Goal: Task Accomplishment & Management: Manage account settings

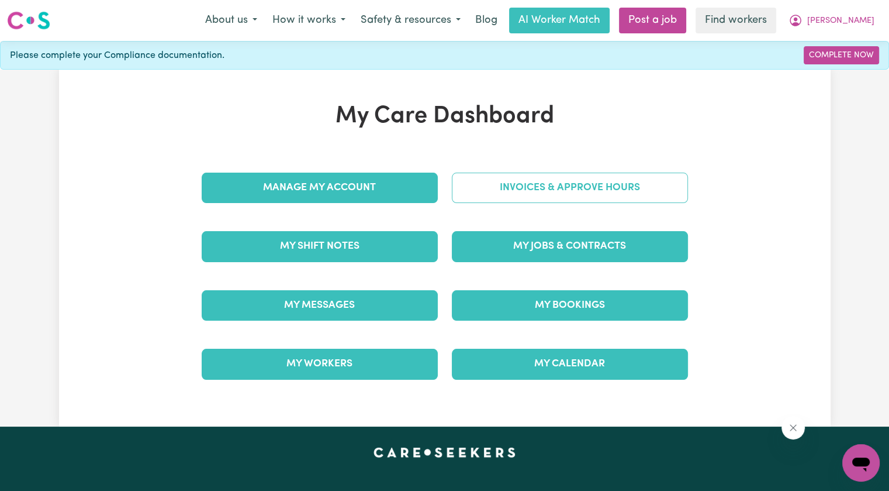
click at [511, 180] on link "Invoices & Approve Hours" at bounding box center [570, 187] width 236 height 30
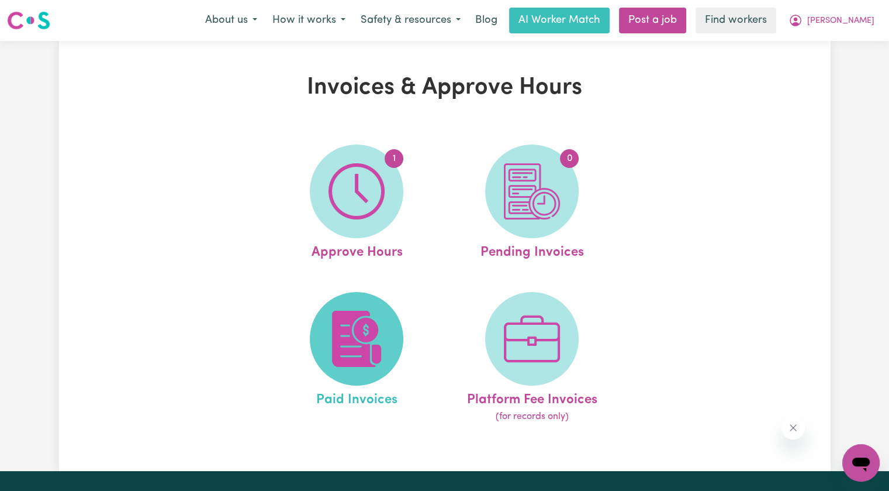
click at [359, 311] on img at bounding box center [357, 338] width 56 height 56
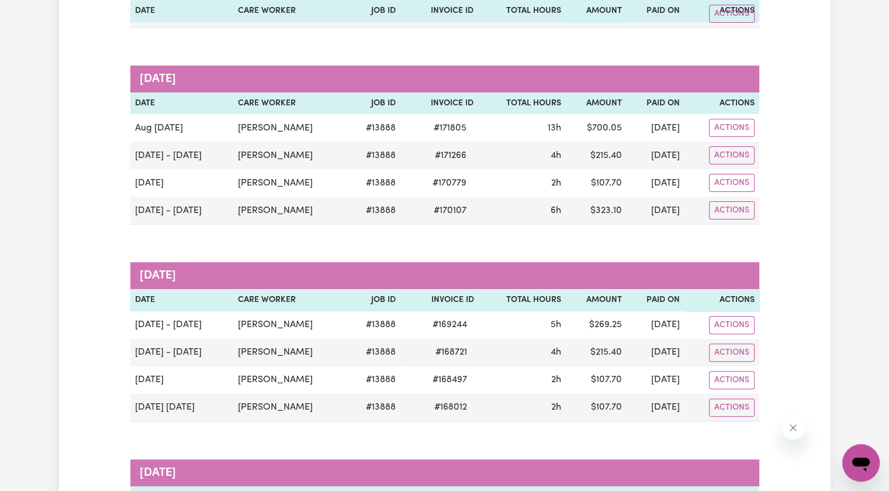
scroll to position [292, 0]
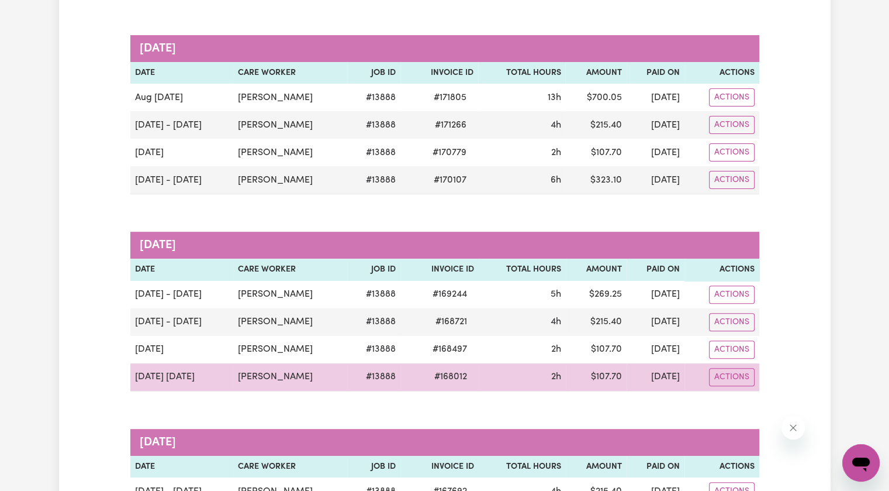
click at [430, 377] on span "# 168012" at bounding box center [450, 377] width 47 height 14
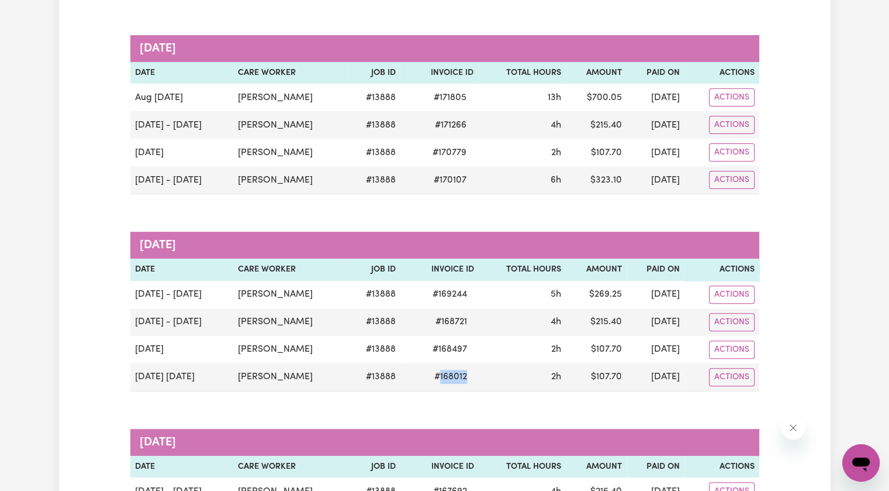
copy span "168012"
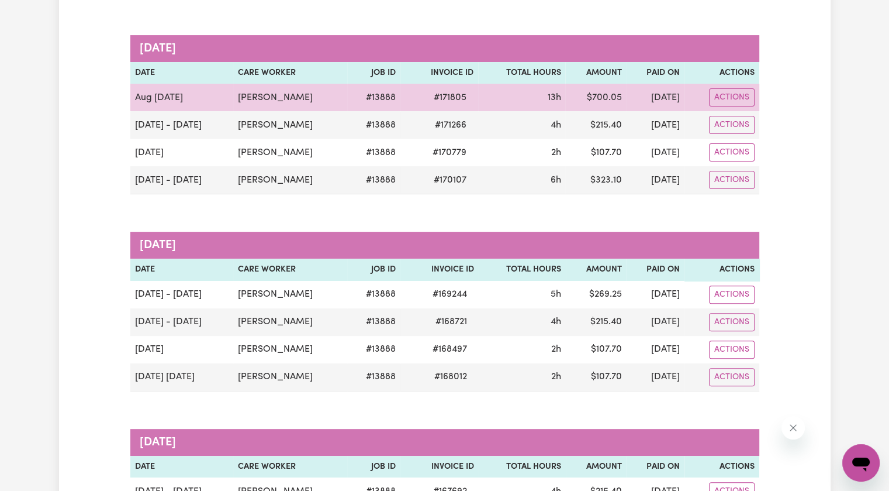
click at [427, 91] on span "# 171805" at bounding box center [450, 98] width 47 height 14
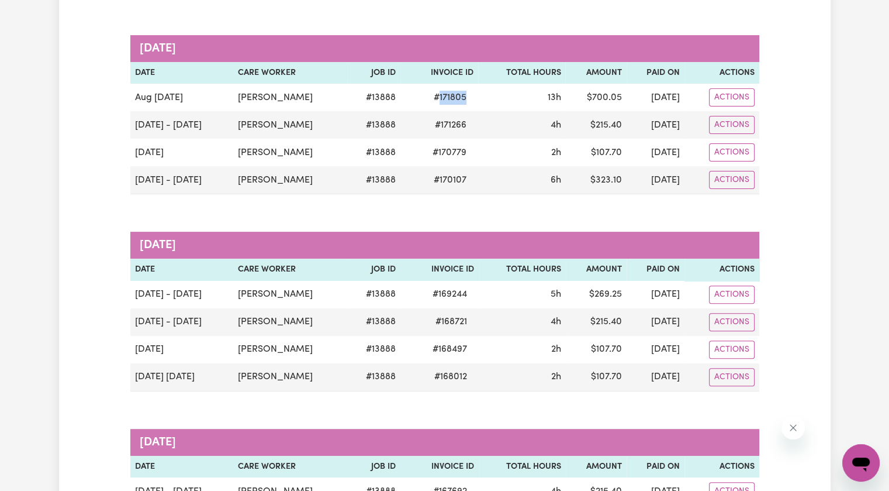
copy span "171805"
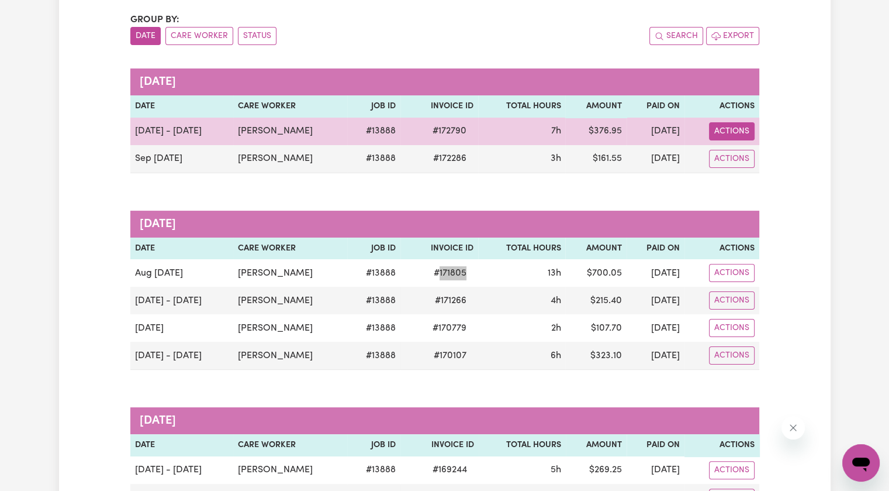
scroll to position [0, 0]
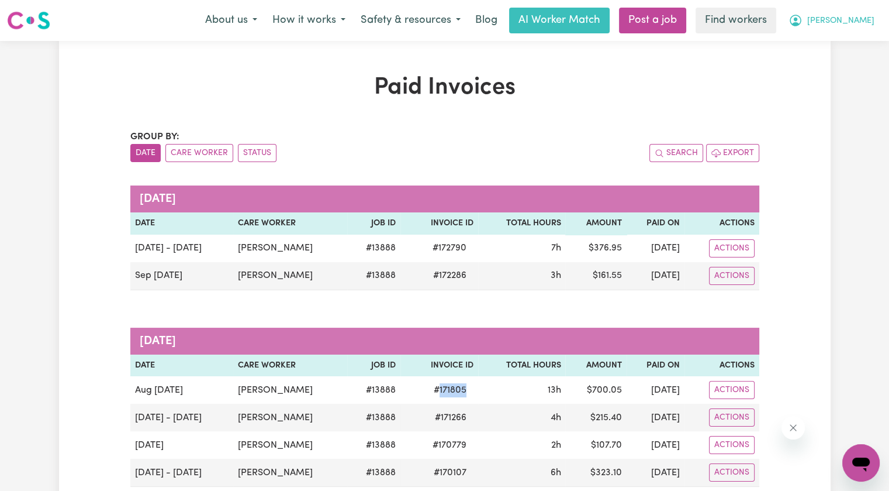
click at [854, 25] on span "[PERSON_NAME]" at bounding box center [840, 21] width 67 height 13
click at [822, 68] on link "Logout" at bounding box center [835, 67] width 92 height 22
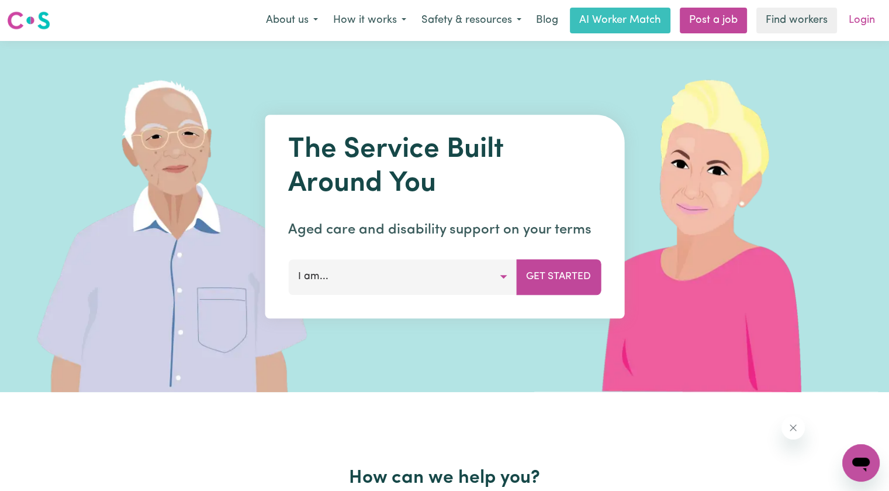
click at [869, 19] on link "Login" at bounding box center [862, 21] width 40 height 26
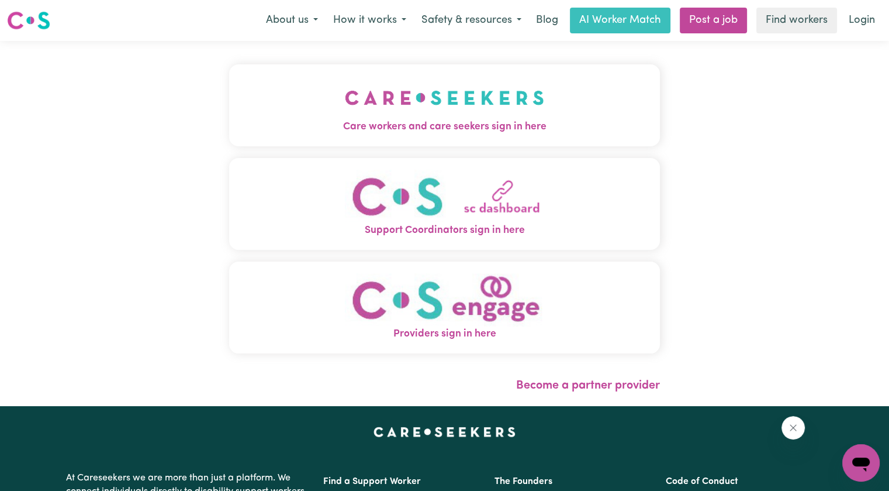
click at [353, 120] on span "Care workers and care seekers sign in here" at bounding box center [444, 126] width 431 height 15
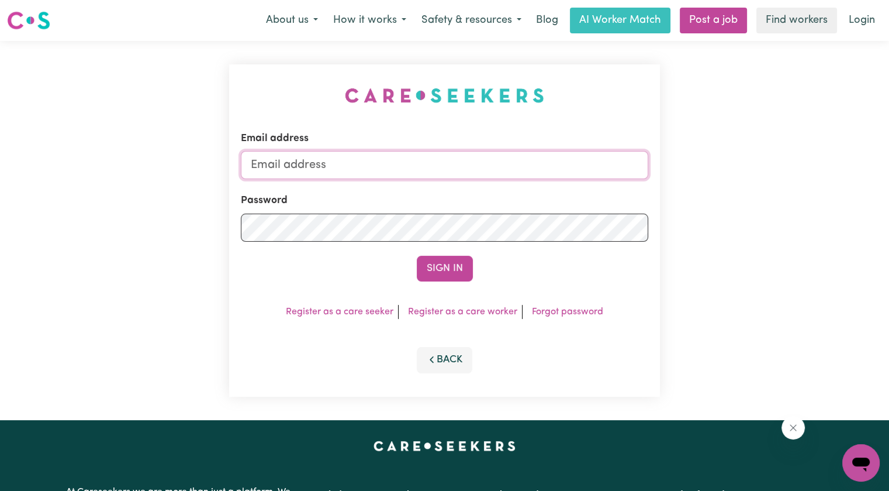
click at [356, 175] on input "Email address" at bounding box center [445, 165] width 408 height 28
drag, startPoint x: 312, startPoint y: 165, endPoint x: 893, endPoint y: 163, distance: 581.8
click at [889, 165] on html "Menu About us How it works Safety & resources Blog AI Worker Match Post a job F…" at bounding box center [444, 442] width 889 height 885
drag, startPoint x: 407, startPoint y: 165, endPoint x: 313, endPoint y: 165, distance: 94.1
click at [313, 165] on input "[EMAIL_ADDRESS][DOMAIN_NAME]" at bounding box center [445, 165] width 408 height 28
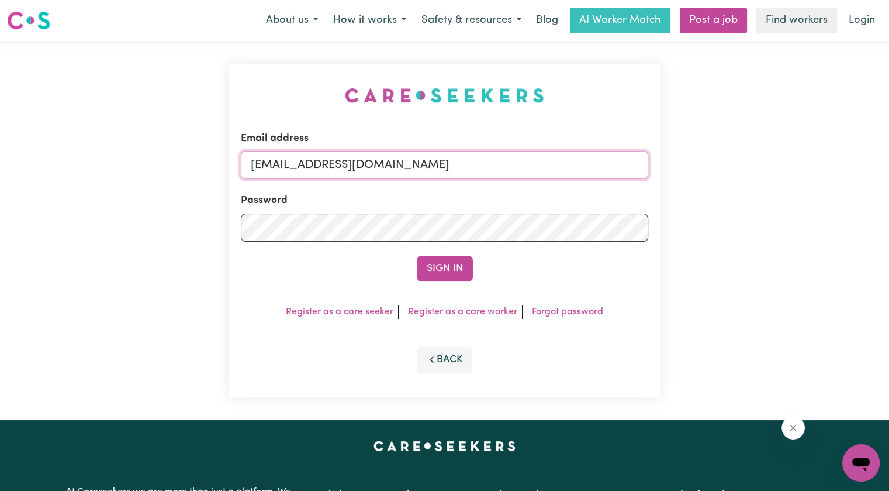
paste input "[PERSON_NAME]"
click at [360, 163] on input "superuser~[PERSON_NAME] [EMAIL_ADDRESS][DOMAIN_NAME]" at bounding box center [445, 165] width 408 height 28
type input "[EMAIL_ADDRESS][DOMAIN_NAME]"
click at [417, 256] on button "Sign In" at bounding box center [445, 269] width 56 height 26
